Goal: Information Seeking & Learning: Learn about a topic

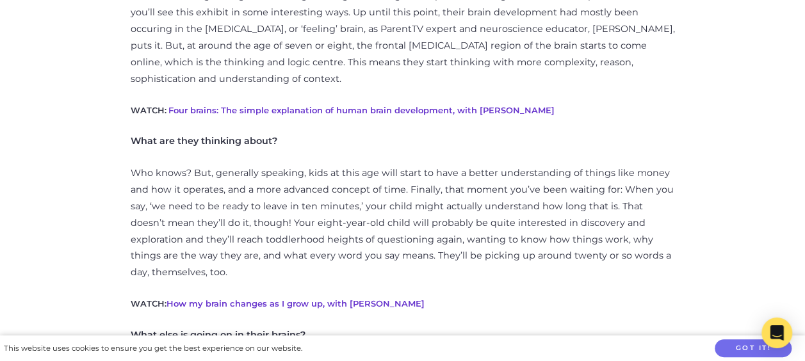
scroll to position [691, 0]
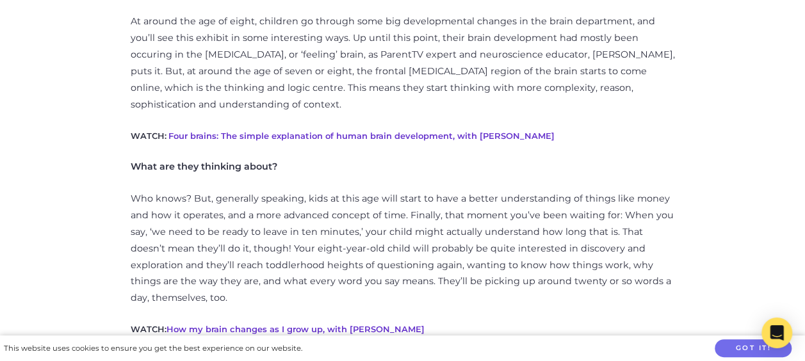
click at [431, 131] on link "Four brains: The simple explanation of human brain development, with [PERSON_NA…" at bounding box center [361, 136] width 386 height 10
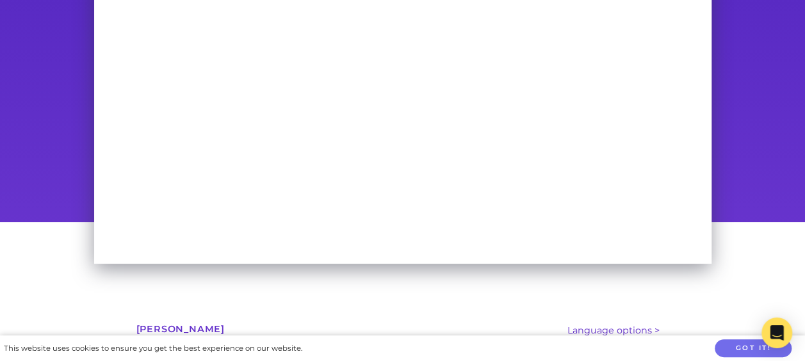
scroll to position [112, 0]
